Goal: Find specific page/section: Find specific page/section

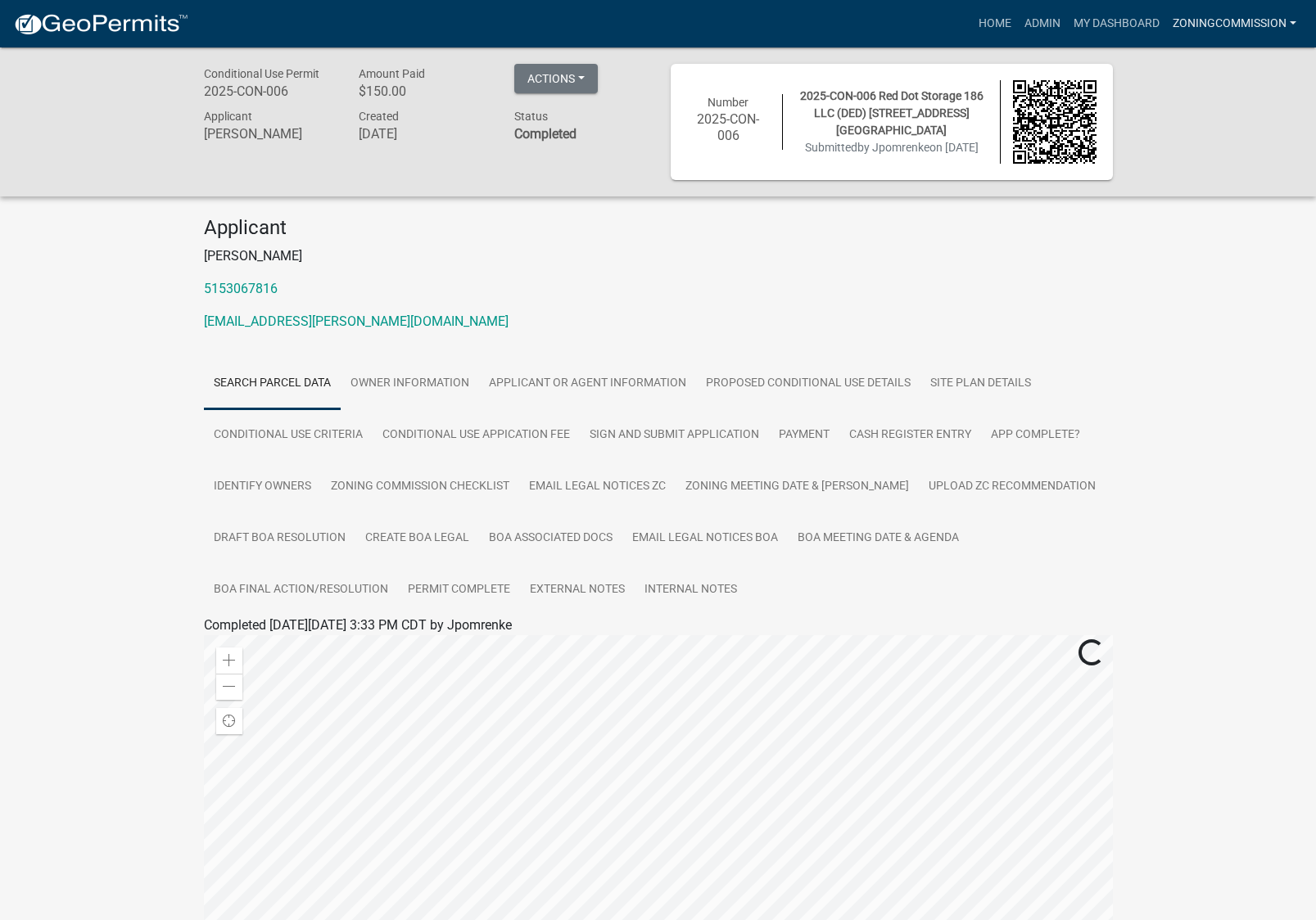
click at [1252, 20] on link "ZoningCommission" at bounding box center [1235, 23] width 136 height 31
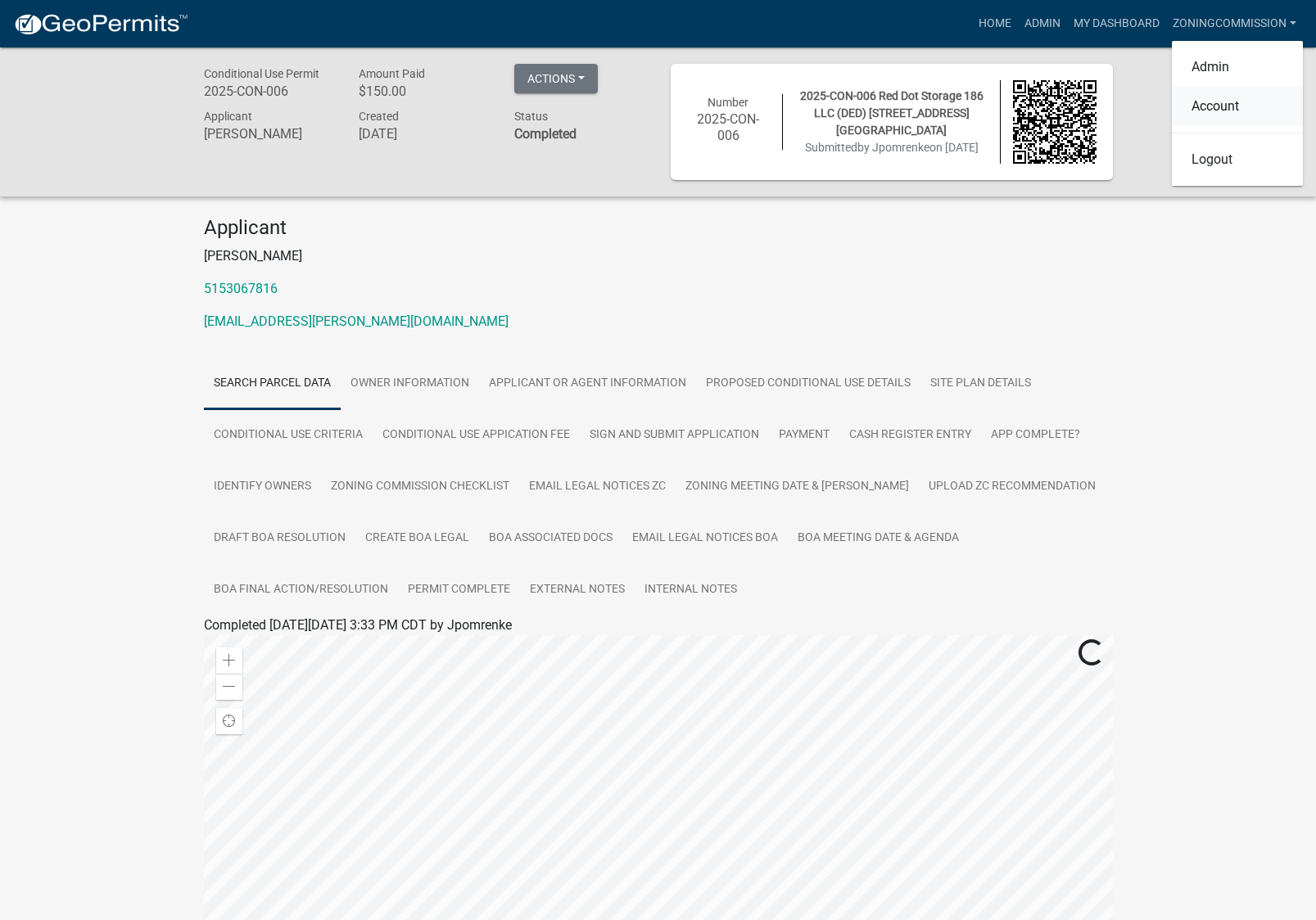
click at [1215, 110] on link "Account" at bounding box center [1237, 106] width 131 height 39
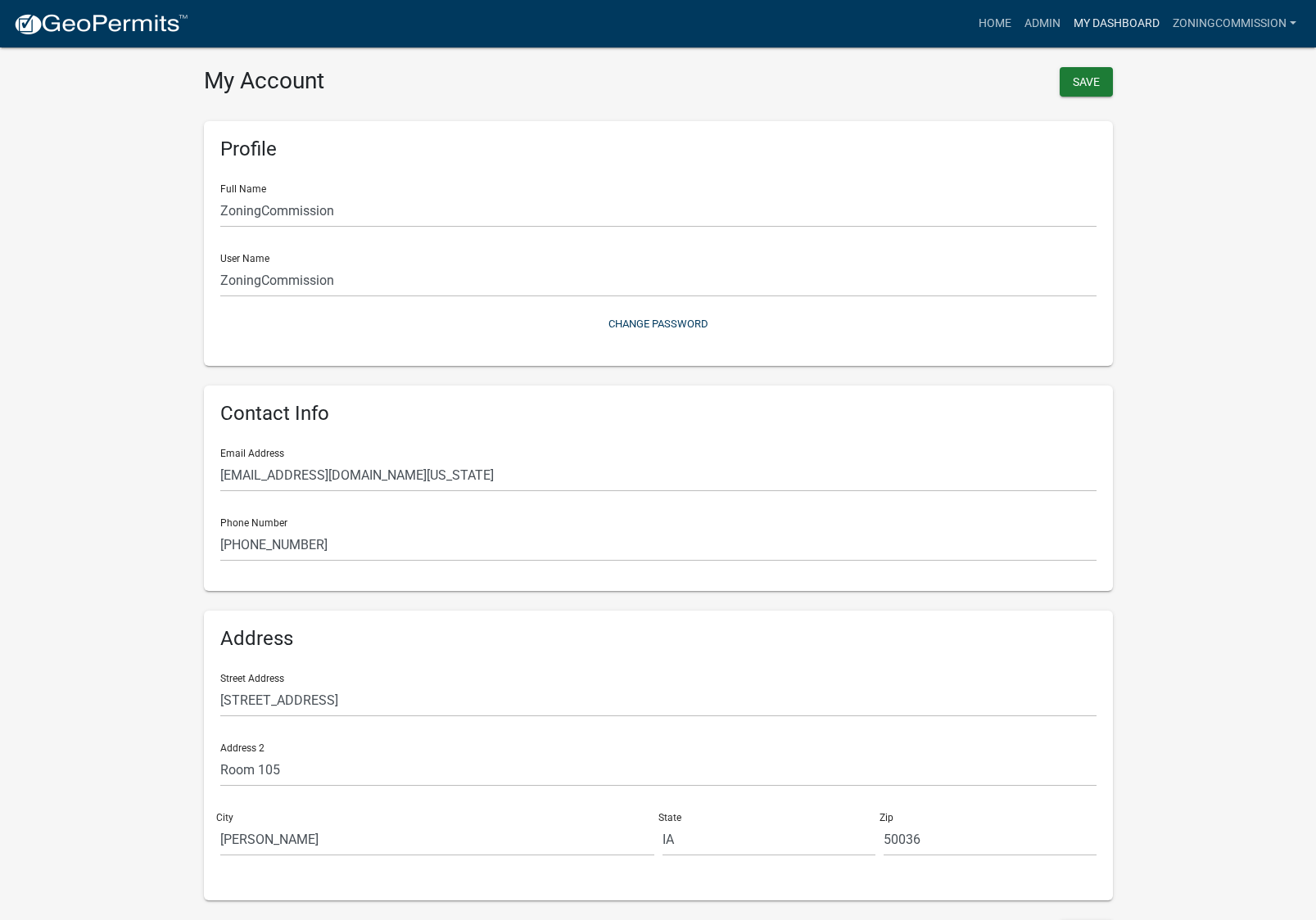
click at [1094, 19] on link "My Dashboard" at bounding box center [1117, 23] width 99 height 31
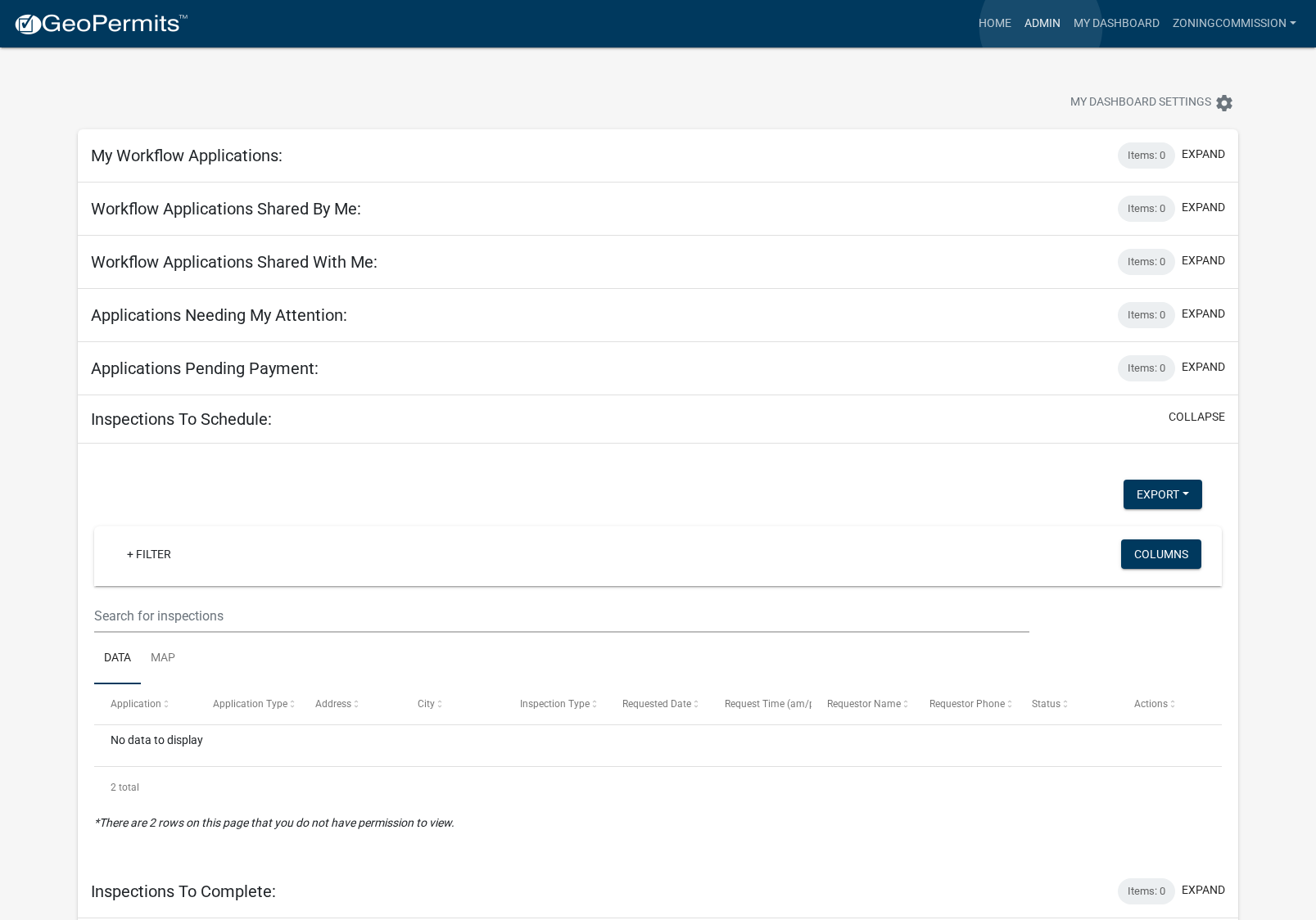
click at [1041, 27] on link "Admin" at bounding box center [1041, 23] width 49 height 31
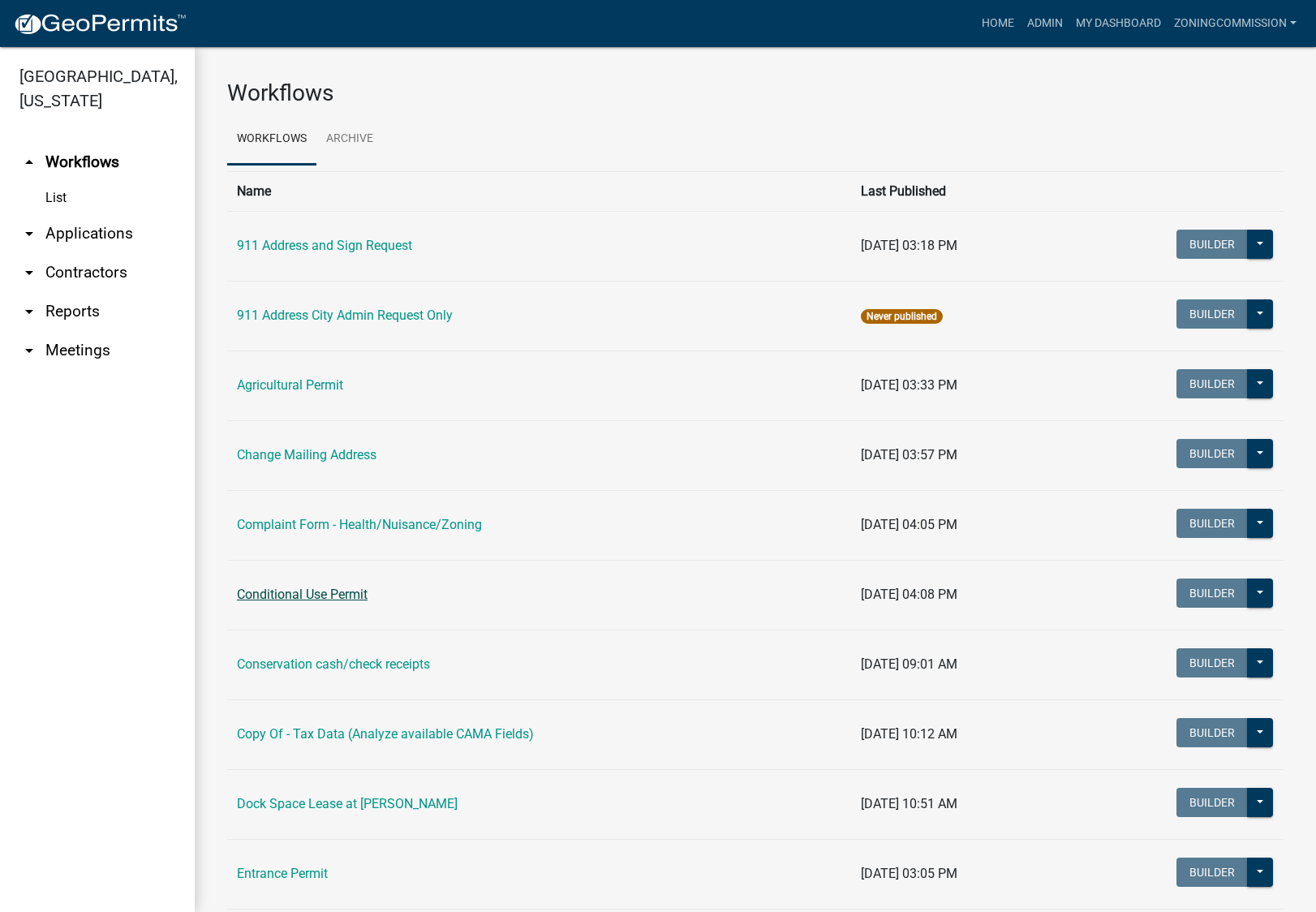
click at [361, 594] on link "Conditional Use Permit" at bounding box center [302, 594] width 131 height 16
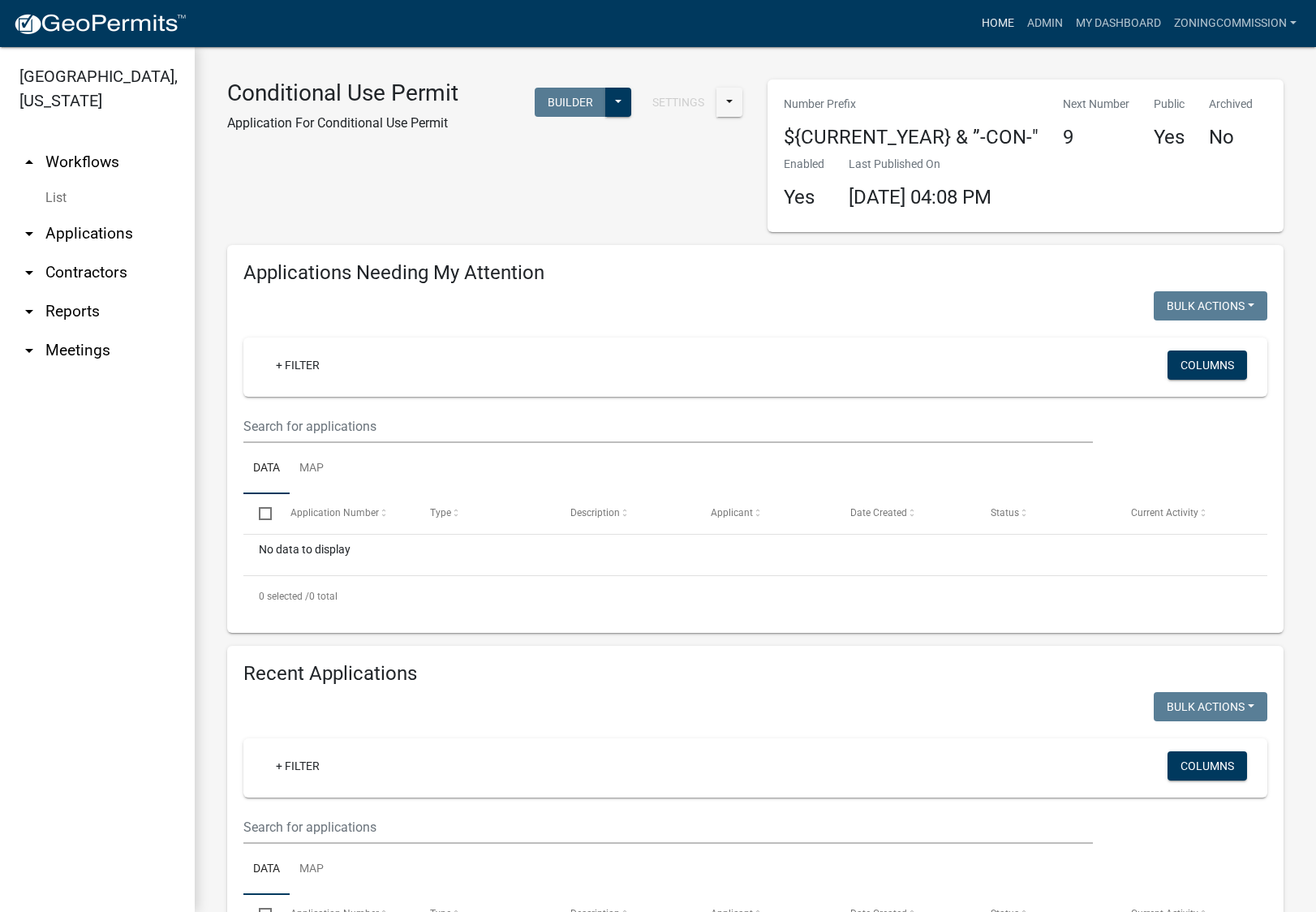
click at [986, 22] on link "Home" at bounding box center [998, 23] width 46 height 31
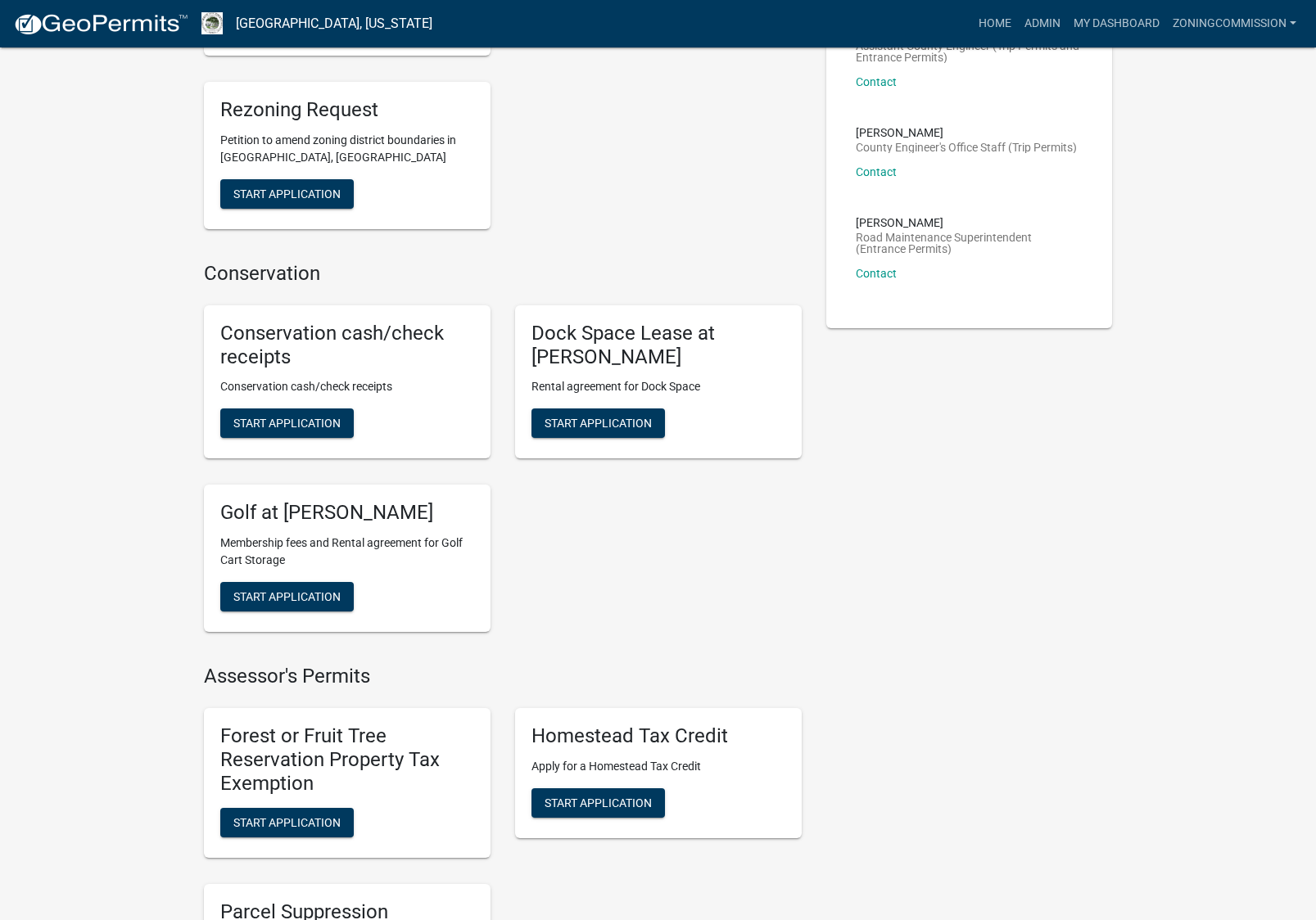
scroll to position [491, 0]
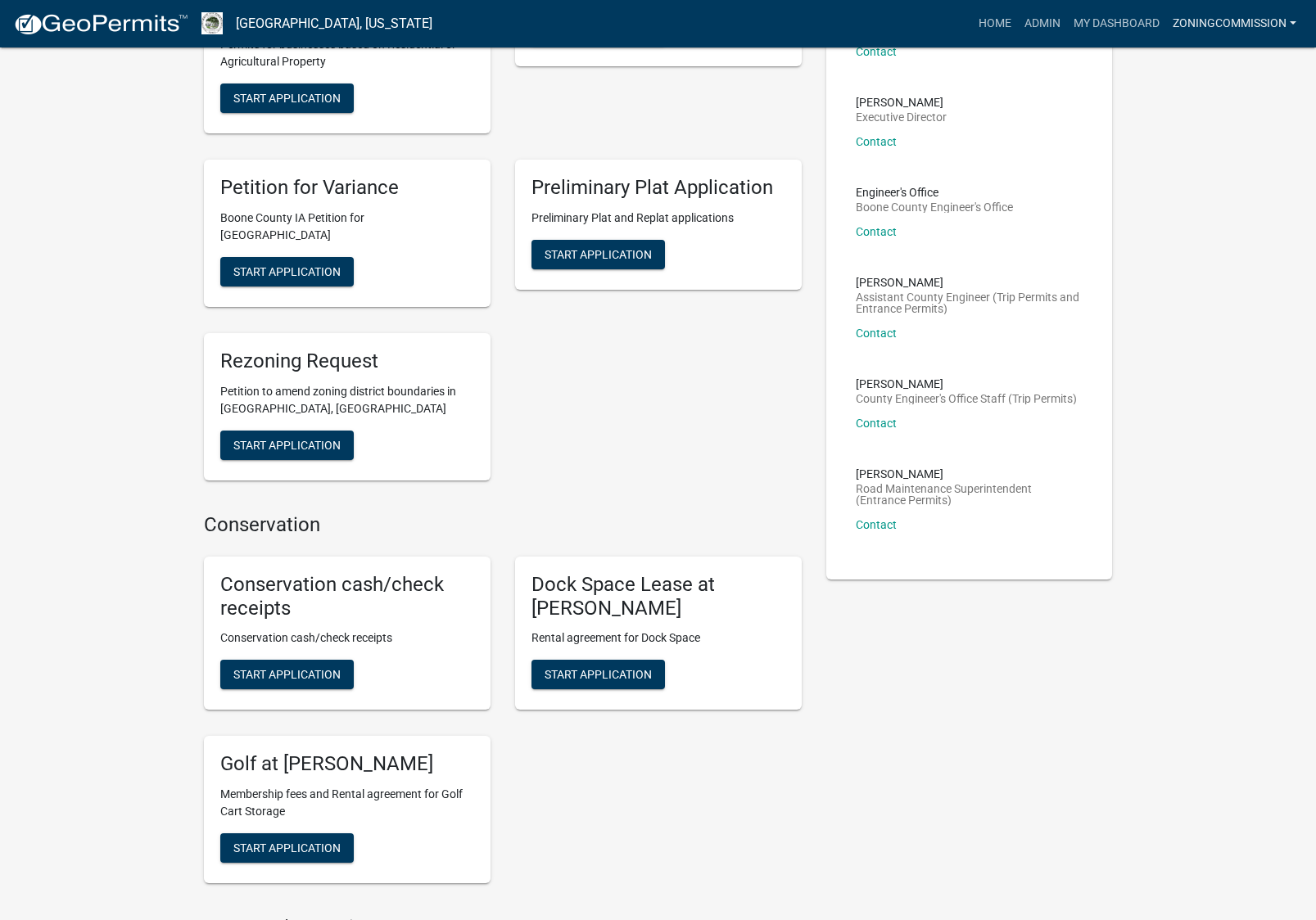
click at [1242, 17] on link "ZoningCommission" at bounding box center [1235, 23] width 136 height 31
click at [1213, 69] on link "Admin" at bounding box center [1237, 67] width 131 height 39
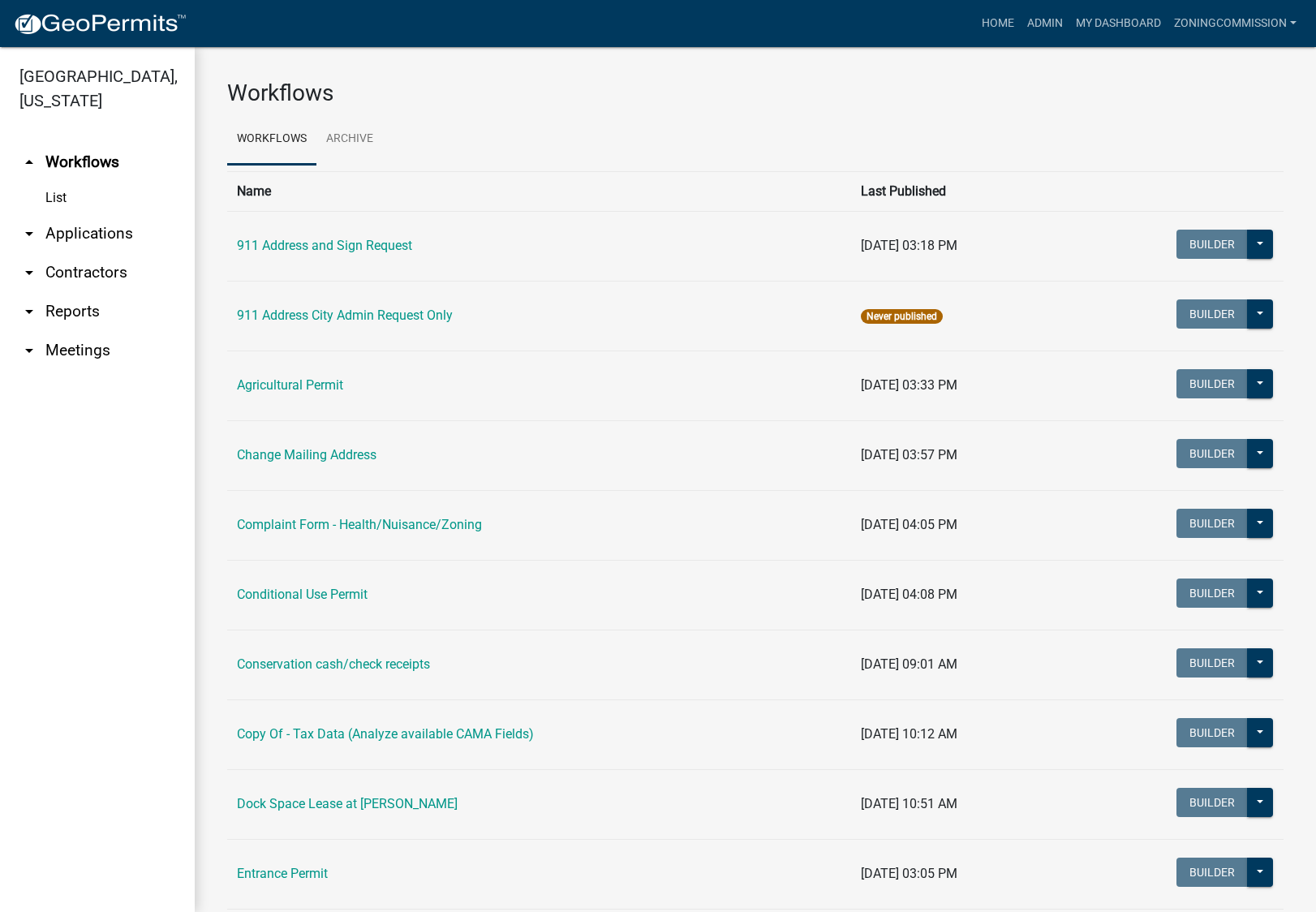
click at [88, 331] on link "arrow_drop_down Meetings" at bounding box center [97, 350] width 195 height 39
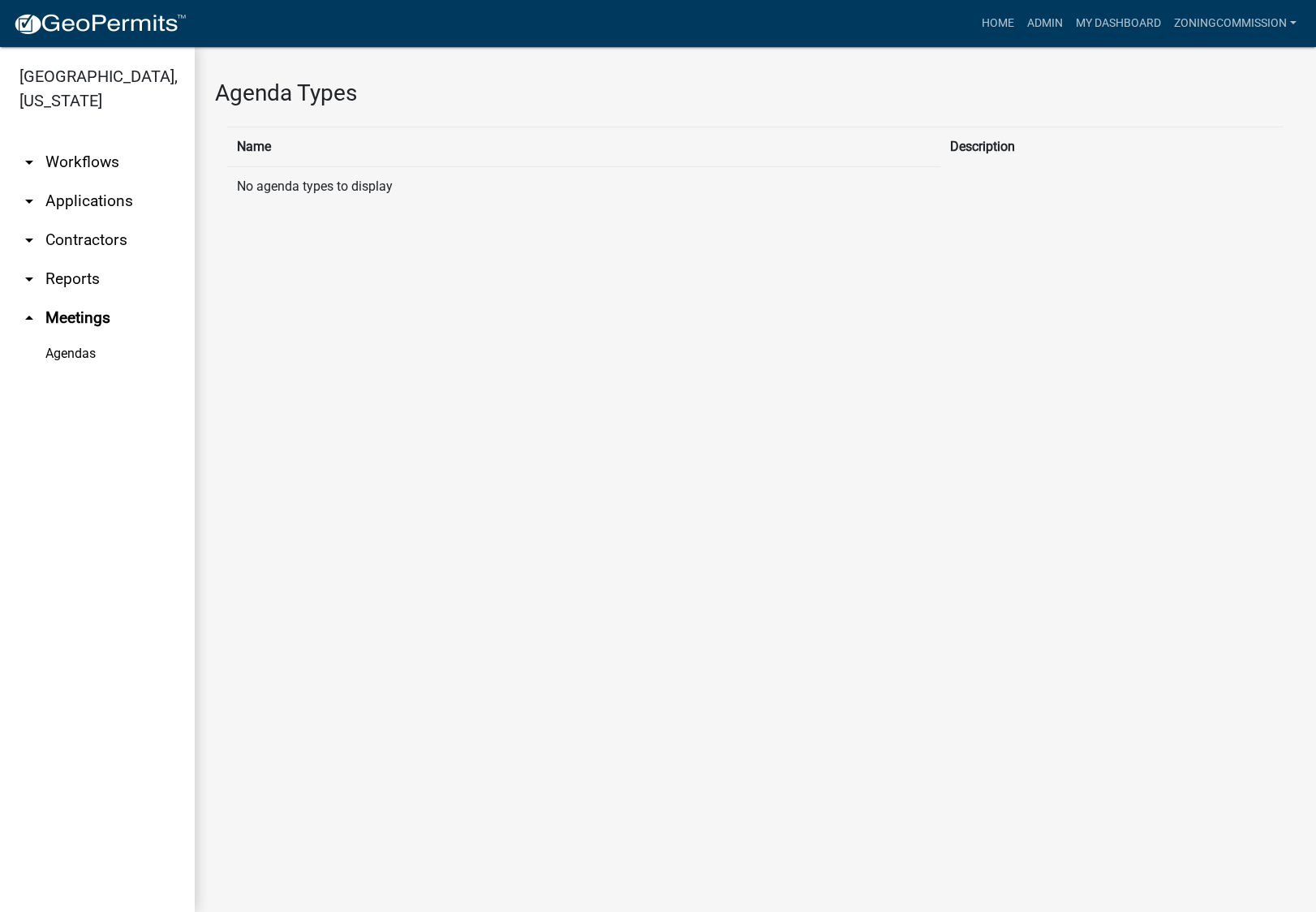
click at [76, 338] on link "Agendas" at bounding box center [97, 354] width 195 height 32
click at [27, 308] on icon "arrow_drop_up" at bounding box center [29, 318] width 19 height 19
click at [30, 153] on icon "arrow_drop_down" at bounding box center [29, 162] width 19 height 19
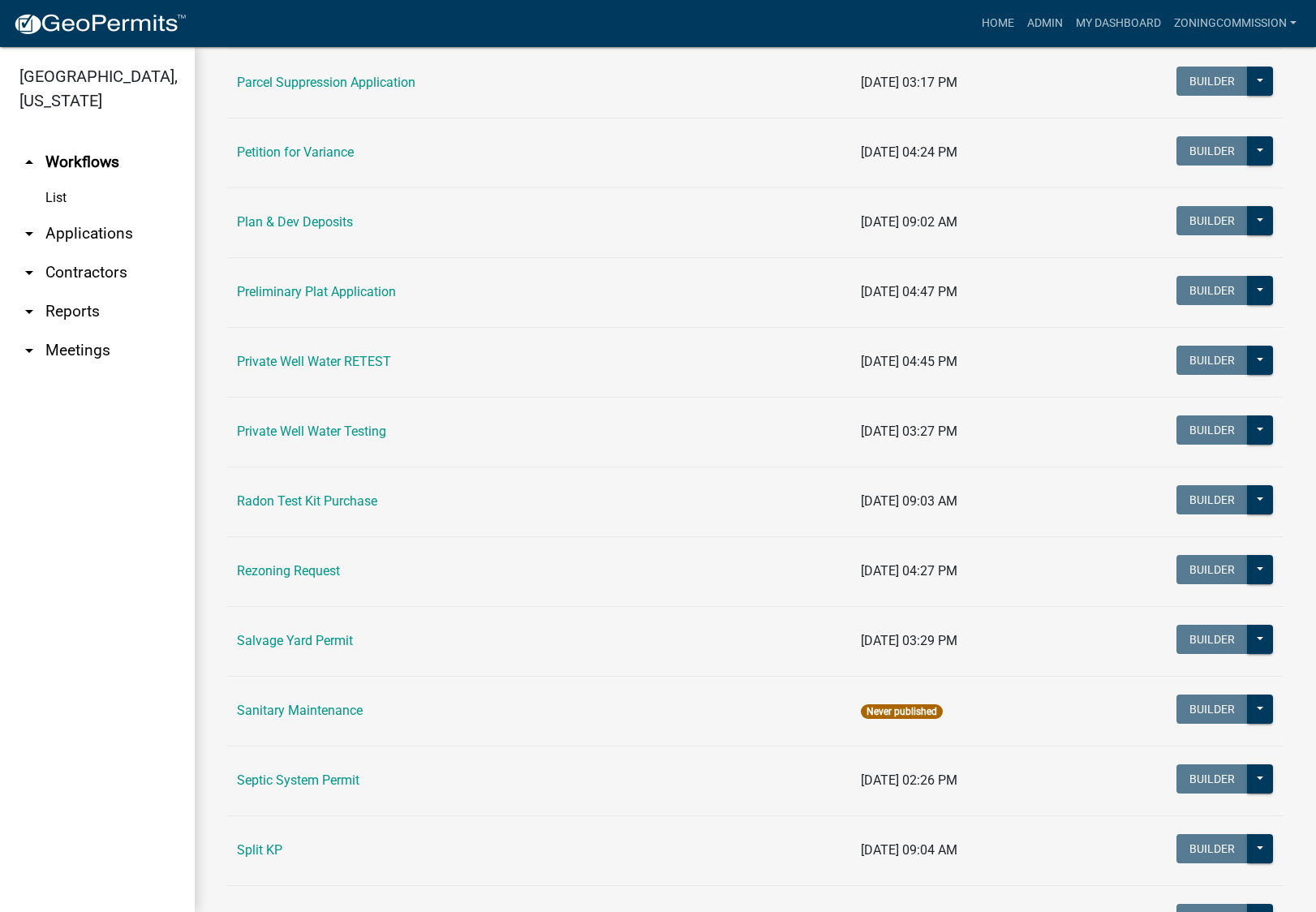
scroll to position [1787, 0]
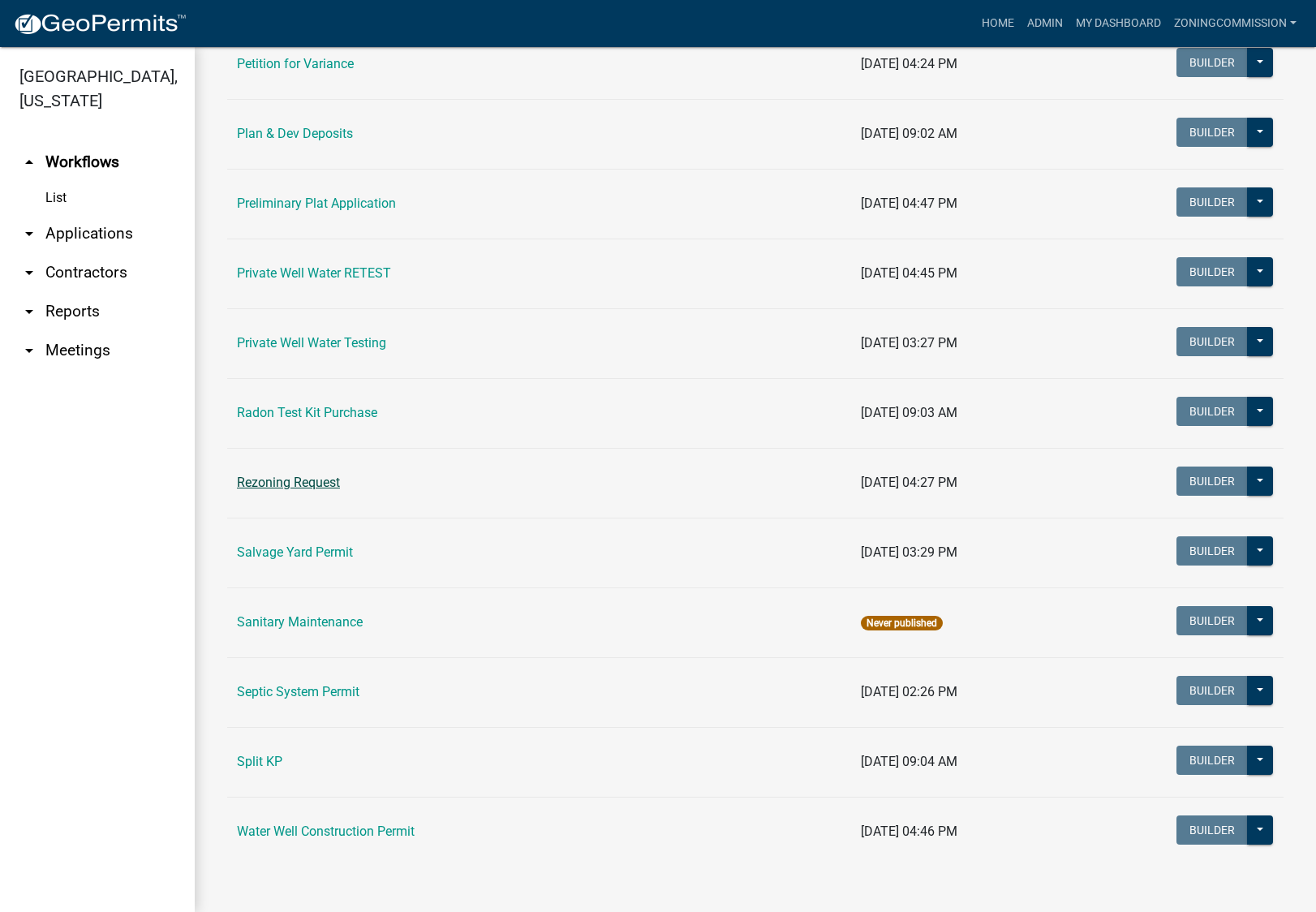
click at [281, 485] on link "Rezoning Request" at bounding box center [288, 483] width 103 height 16
